Goal: Find specific page/section: Find specific page/section

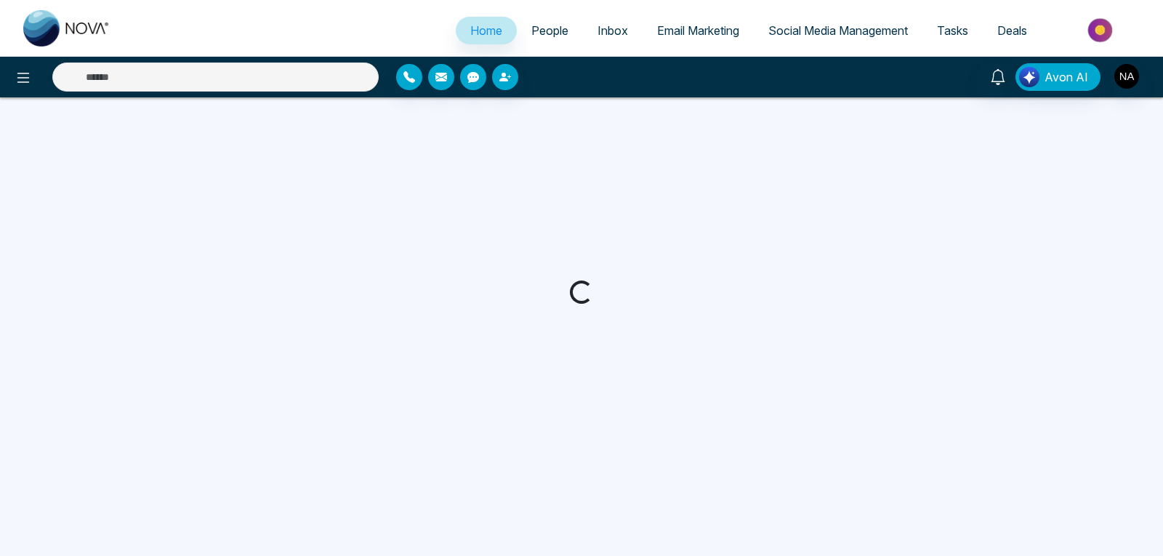
select select "*"
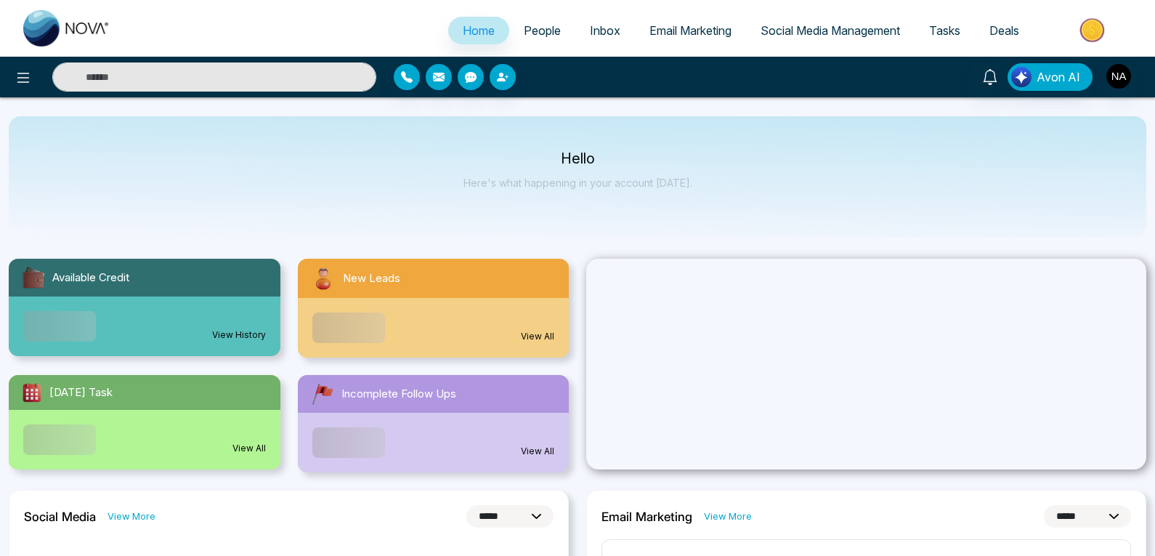
click at [249, 73] on input "text" at bounding box center [214, 76] width 324 height 29
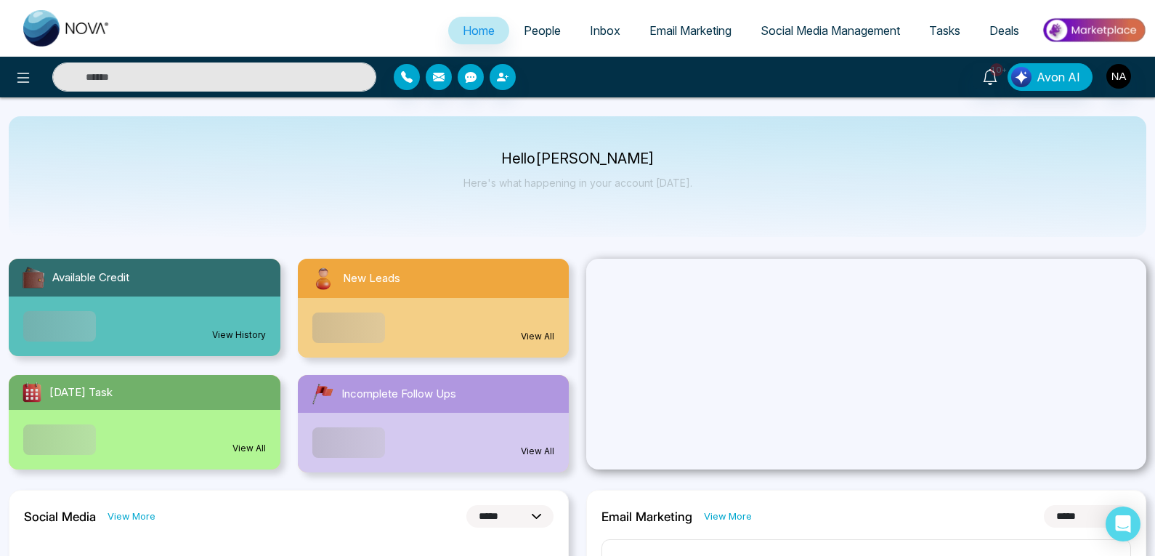
click at [249, 73] on input "text" at bounding box center [214, 76] width 324 height 29
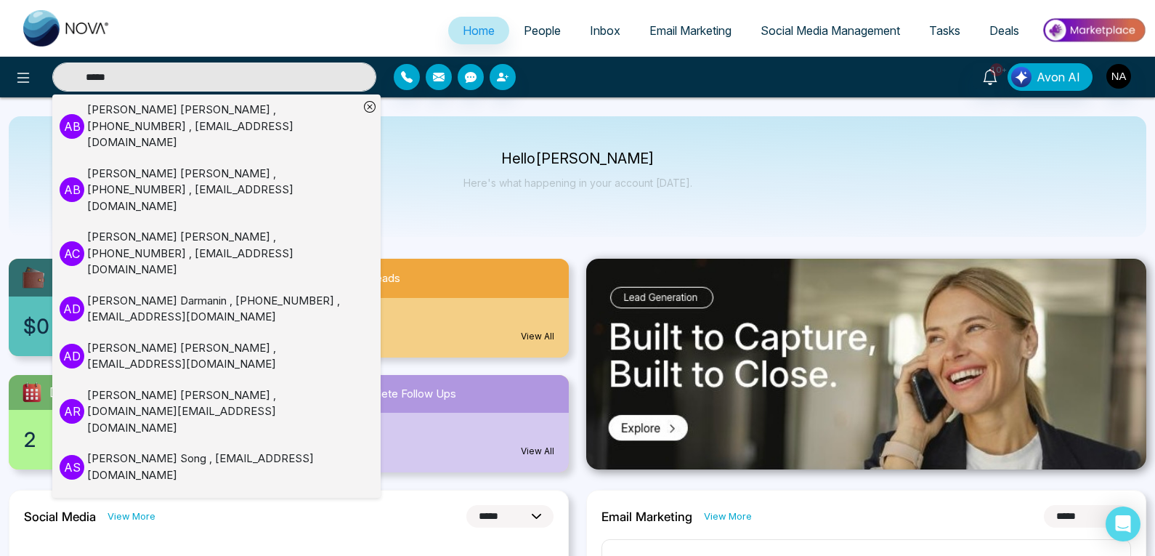
type input "*****"
click at [186, 166] on div "[PERSON_NAME] , [PHONE_NUMBER] , [EMAIL_ADDRESS][DOMAIN_NAME]" at bounding box center [223, 190] width 272 height 49
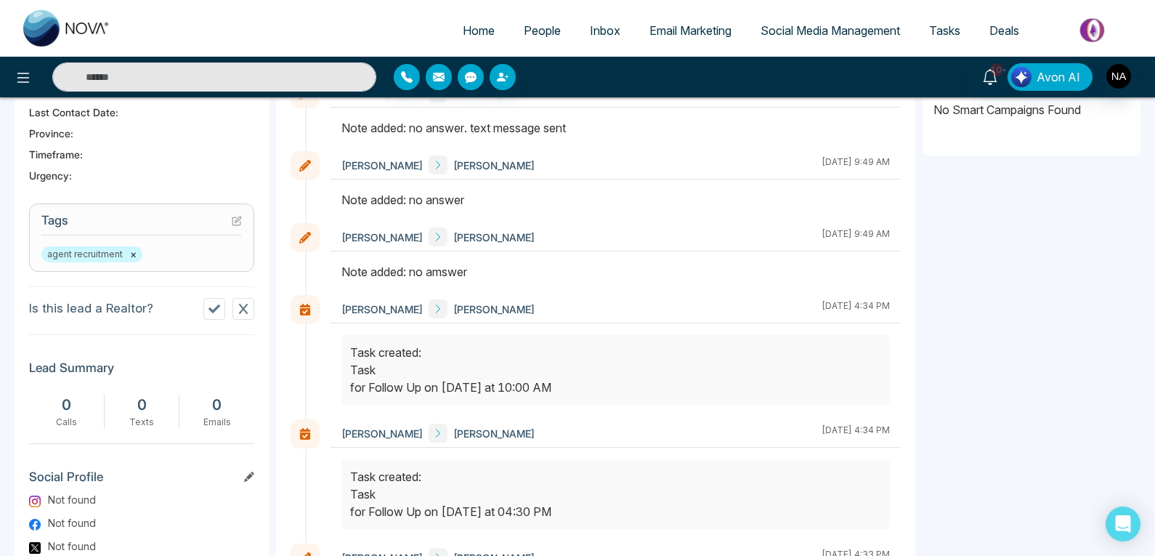
scroll to position [686, 0]
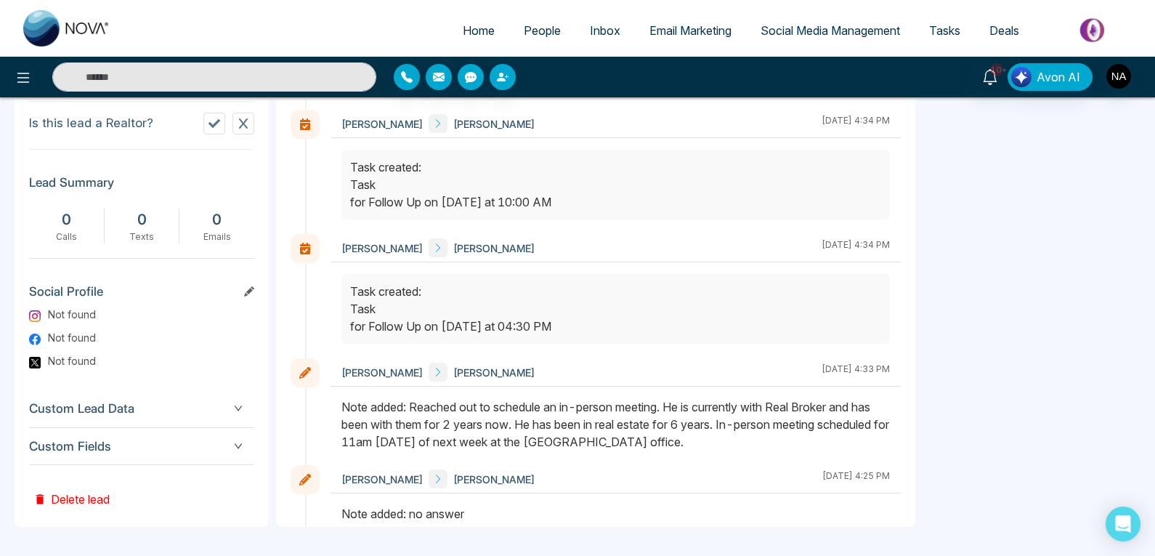
drag, startPoint x: 676, startPoint y: 408, endPoint x: 748, endPoint y: 427, distance: 74.4
click at [748, 427] on div "Note added: Reached out to schedule an in-person meeting. He is currently with …" at bounding box center [616, 424] width 549 height 52
